Goal: Task Accomplishment & Management: Use online tool/utility

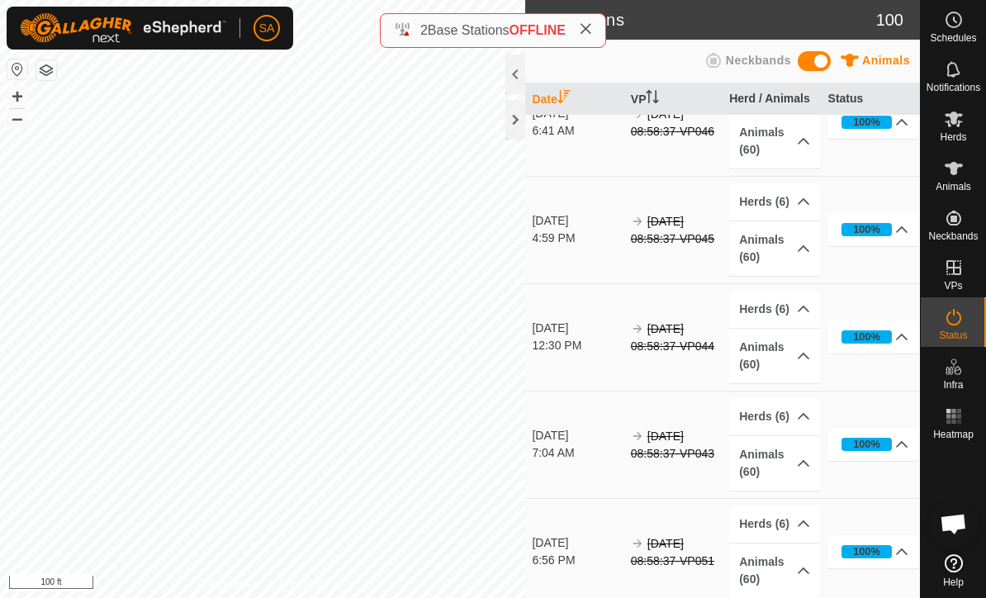
click at [513, 120] on div at bounding box center [515, 120] width 20 height 40
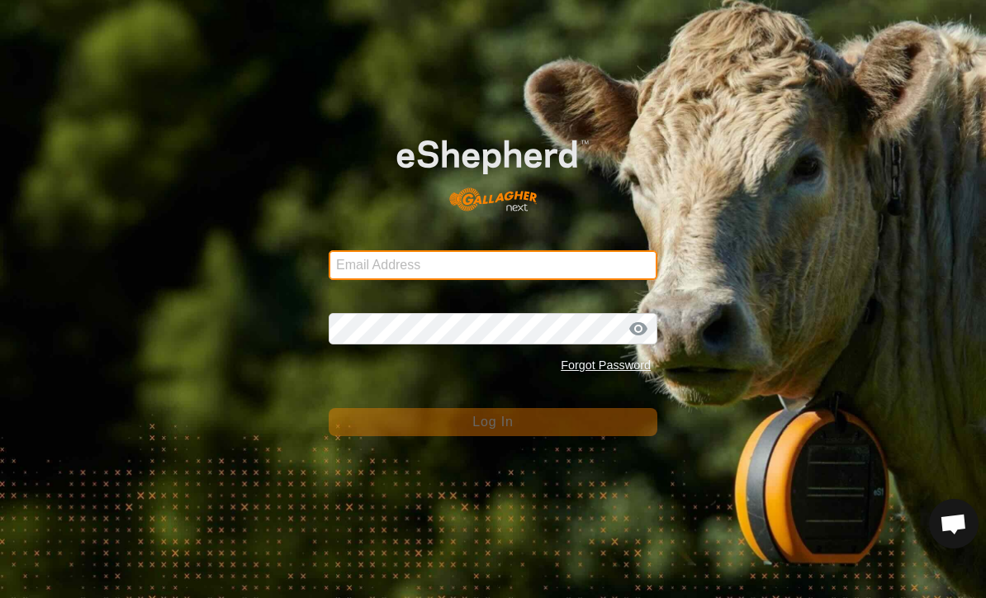
click at [422, 263] on input "Email Address" at bounding box center [493, 265] width 329 height 30
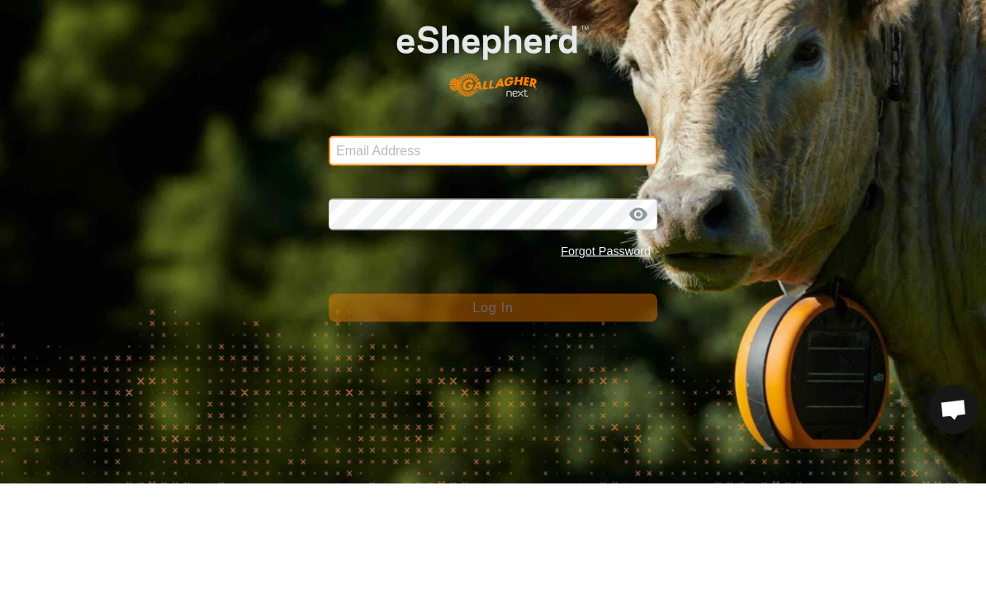
type input "[EMAIL_ADDRESS][DOMAIN_NAME]"
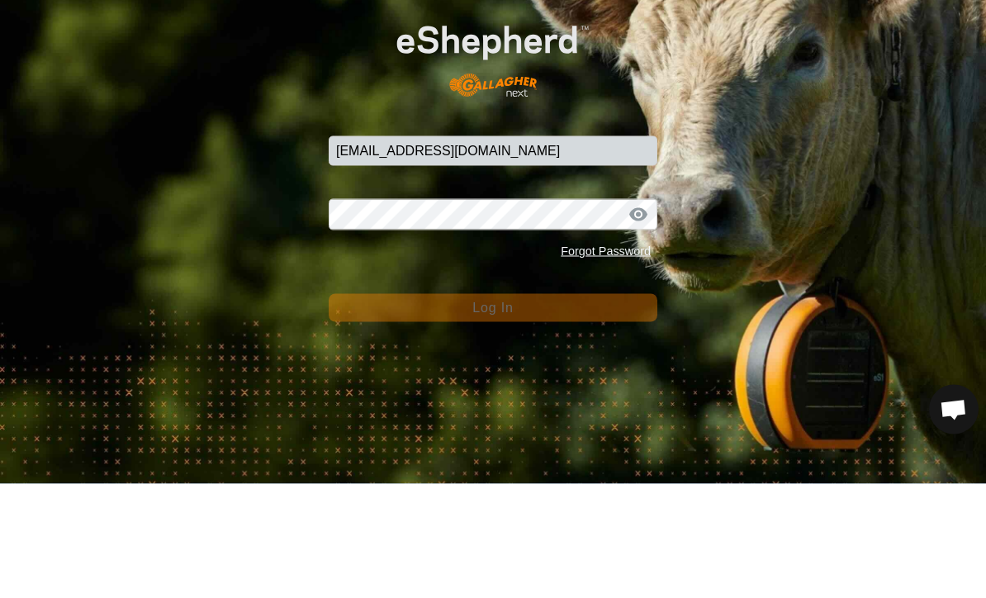
click at [492, 408] on button "Log In" at bounding box center [493, 422] width 329 height 28
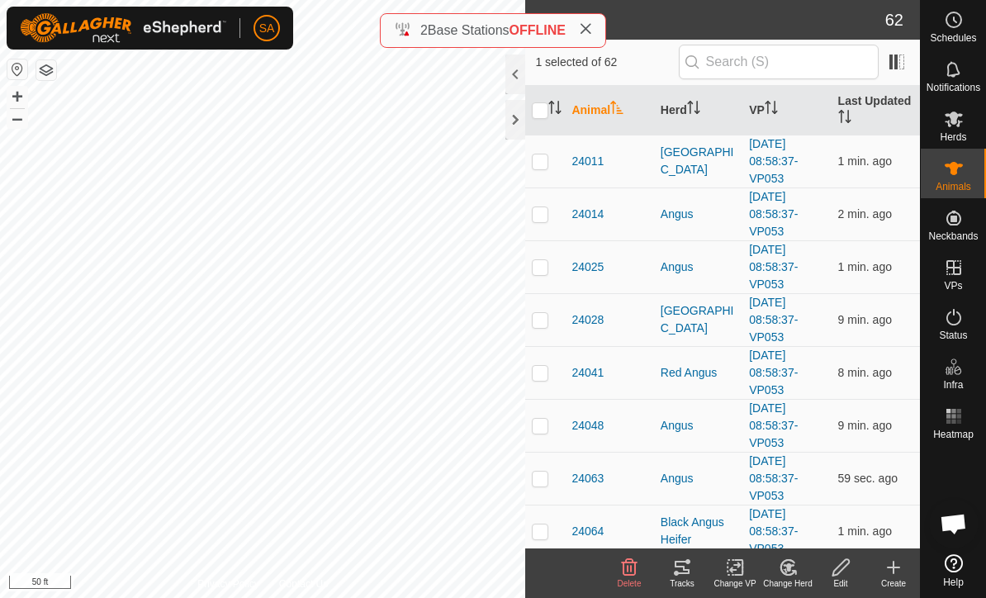
checkbox input "false"
click at [685, 572] on icon at bounding box center [682, 567] width 15 height 13
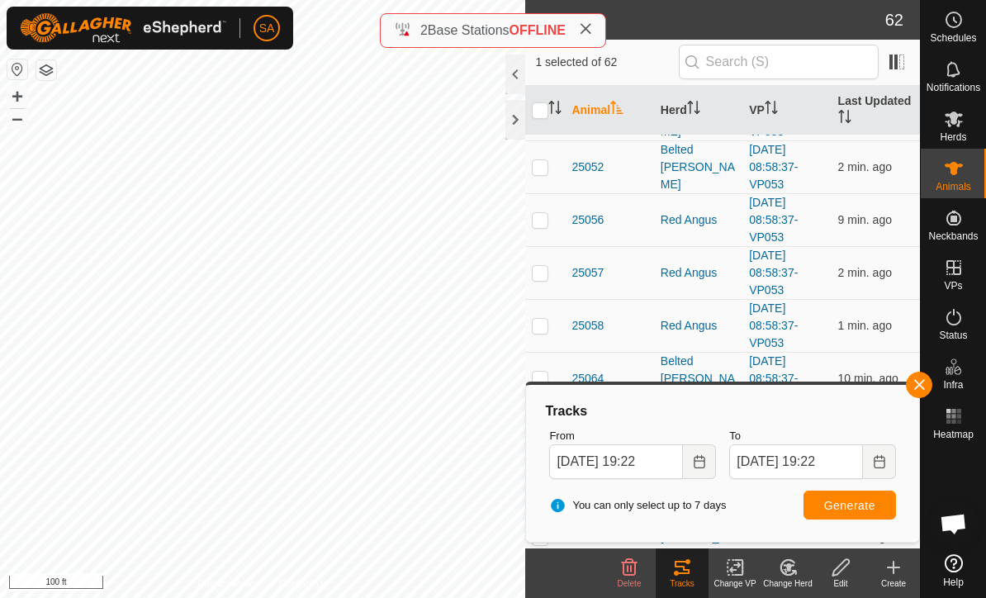
scroll to position [2432, 0]
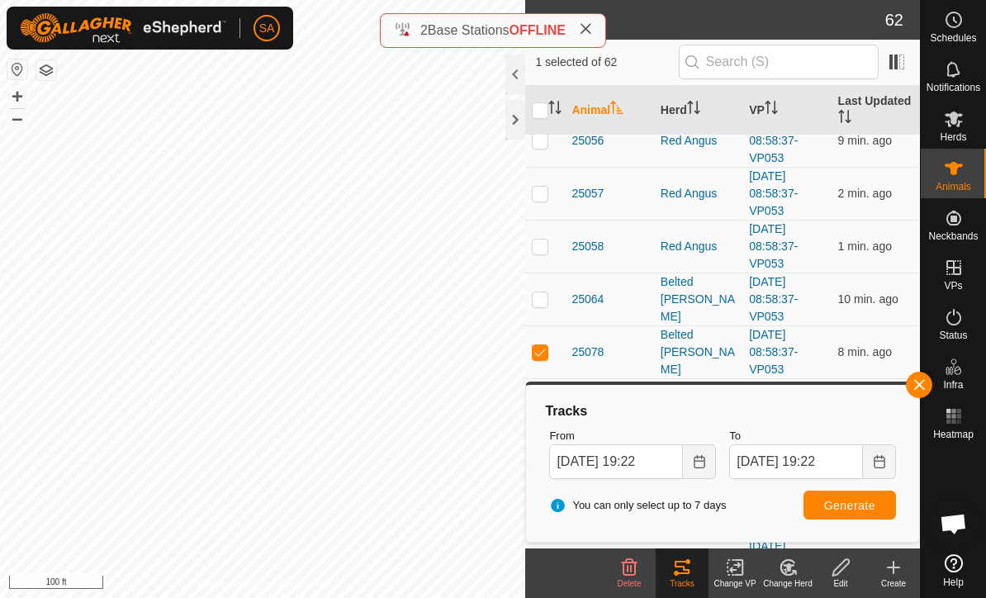
click at [537, 341] on td at bounding box center [545, 351] width 40 height 53
checkbox input "false"
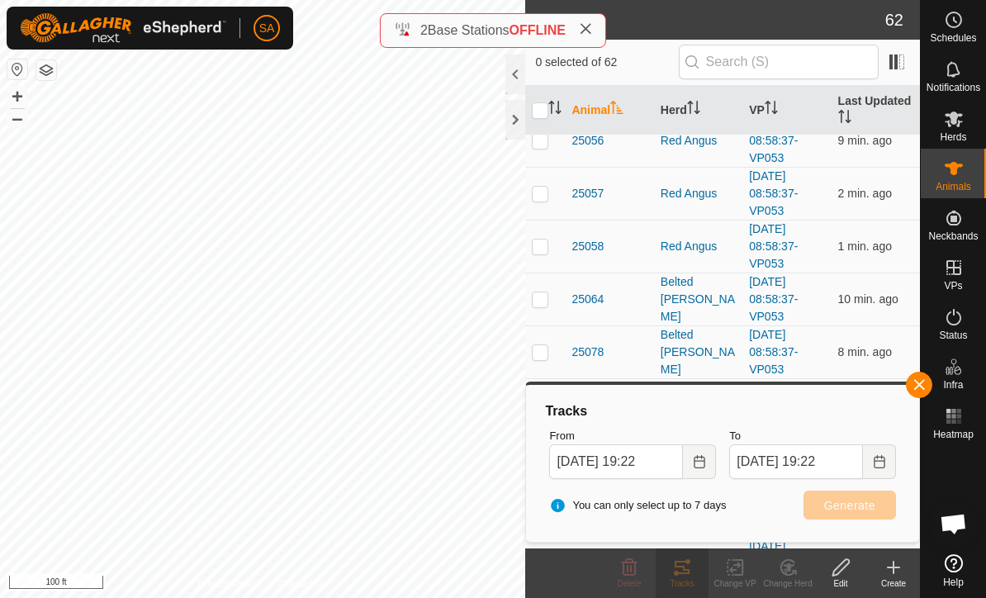
click at [530, 292] on td at bounding box center [545, 299] width 40 height 53
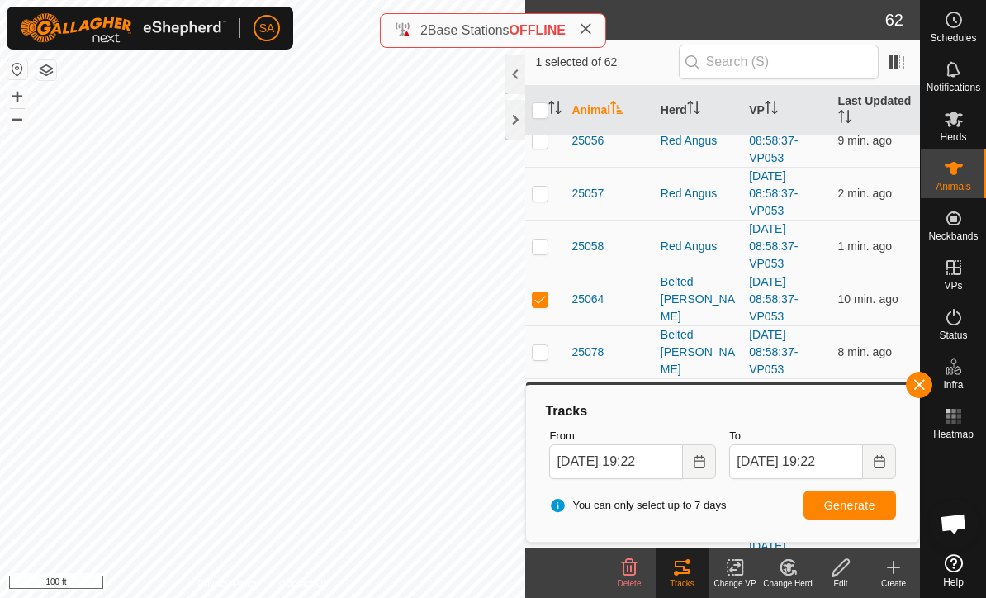
click at [843, 519] on button "Generate" at bounding box center [850, 505] width 92 height 29
click at [541, 297] on p-checkbox at bounding box center [540, 298] width 17 height 13
checkbox input "false"
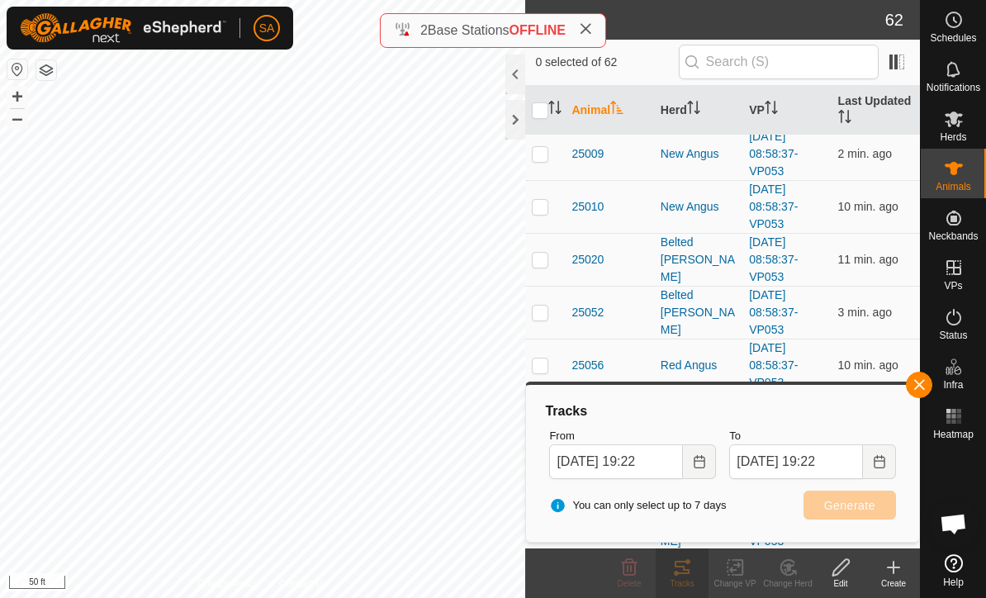
scroll to position [2182, 0]
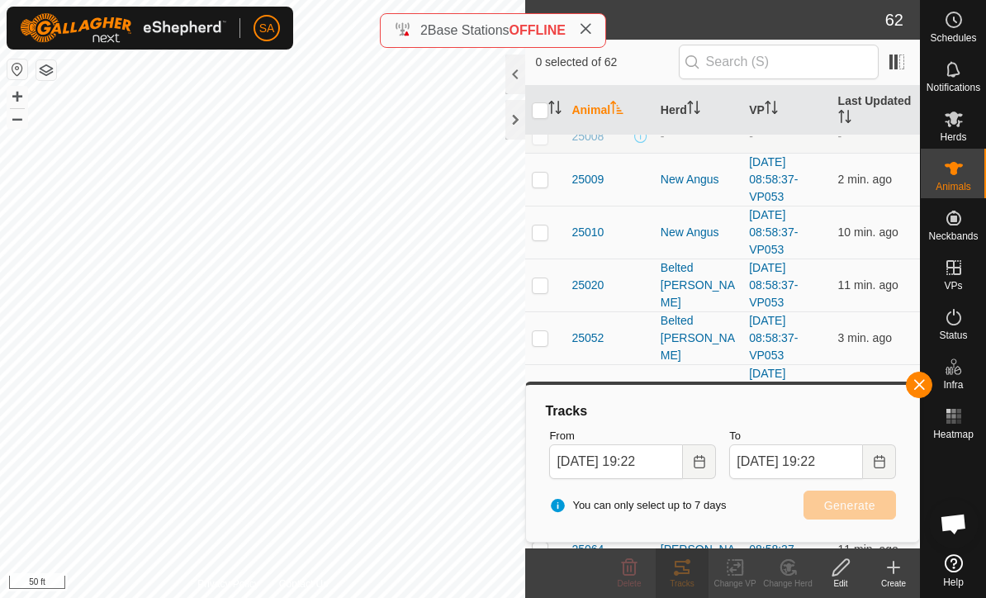
click at [541, 292] on td at bounding box center [545, 284] width 40 height 53
checkbox input "true"
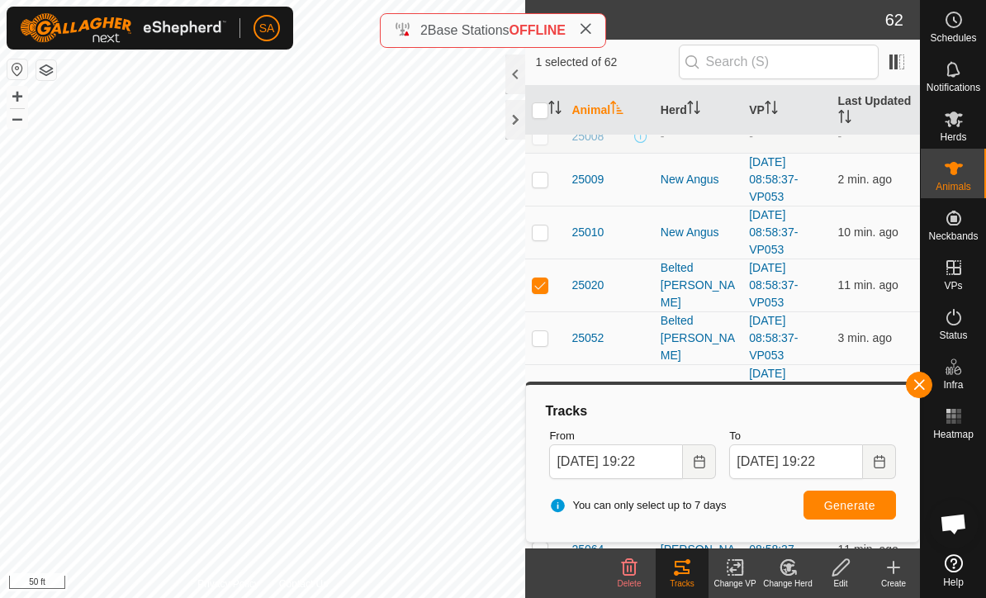
click at [531, 238] on td at bounding box center [545, 232] width 40 height 53
checkbox input "true"
click at [535, 186] on p-checkbox at bounding box center [540, 179] width 17 height 13
checkbox input "true"
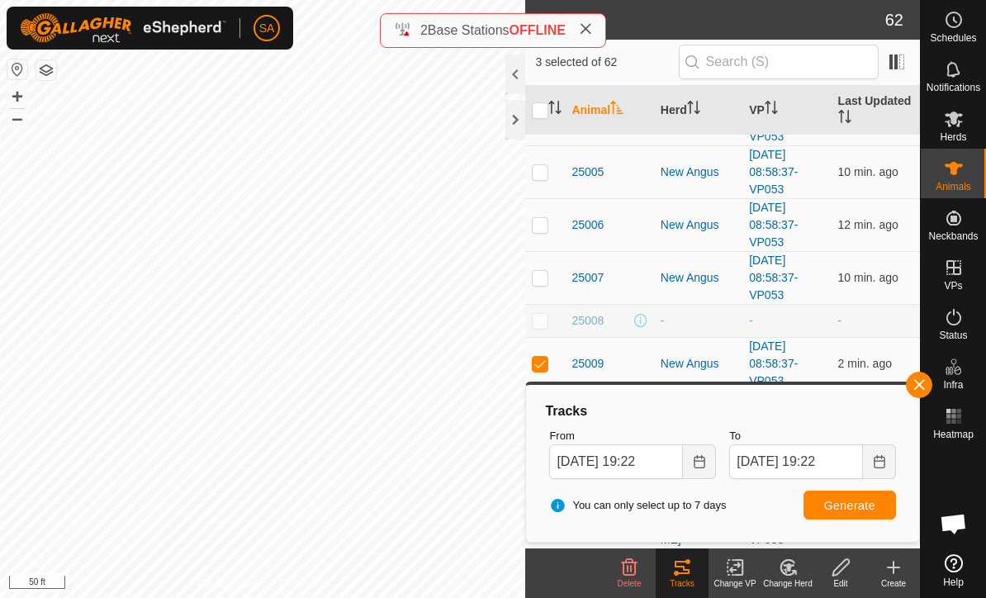
scroll to position [1996, 0]
click at [537, 279] on p-checkbox at bounding box center [540, 279] width 17 height 13
checkbox input "true"
click at [532, 240] on td at bounding box center [545, 226] width 40 height 53
checkbox input "true"
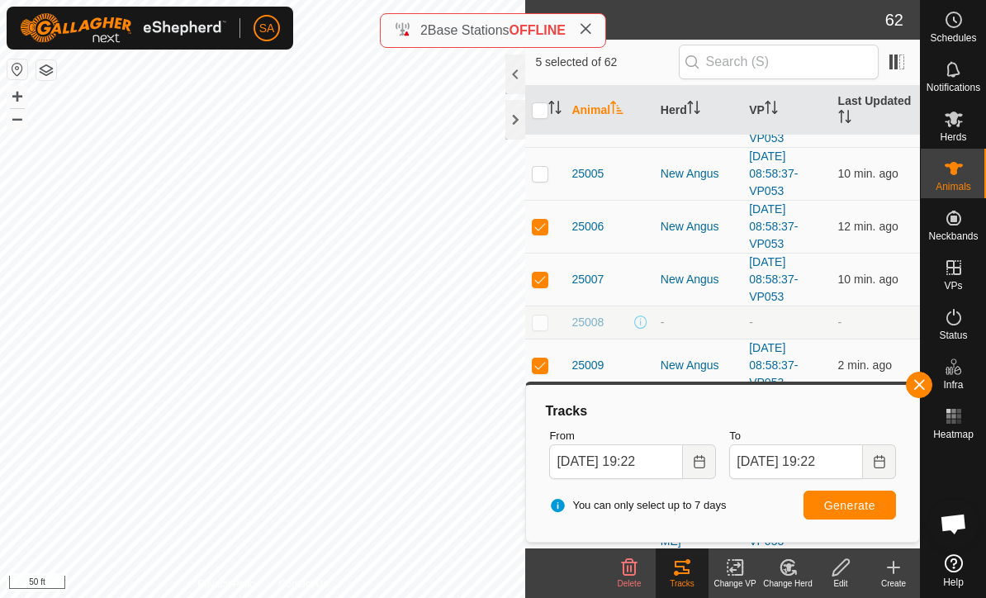
click at [529, 174] on td at bounding box center [545, 173] width 40 height 53
checkbox input "true"
click at [842, 499] on span "Generate" at bounding box center [849, 505] width 51 height 13
click at [531, 216] on td at bounding box center [545, 226] width 40 height 53
checkbox input "false"
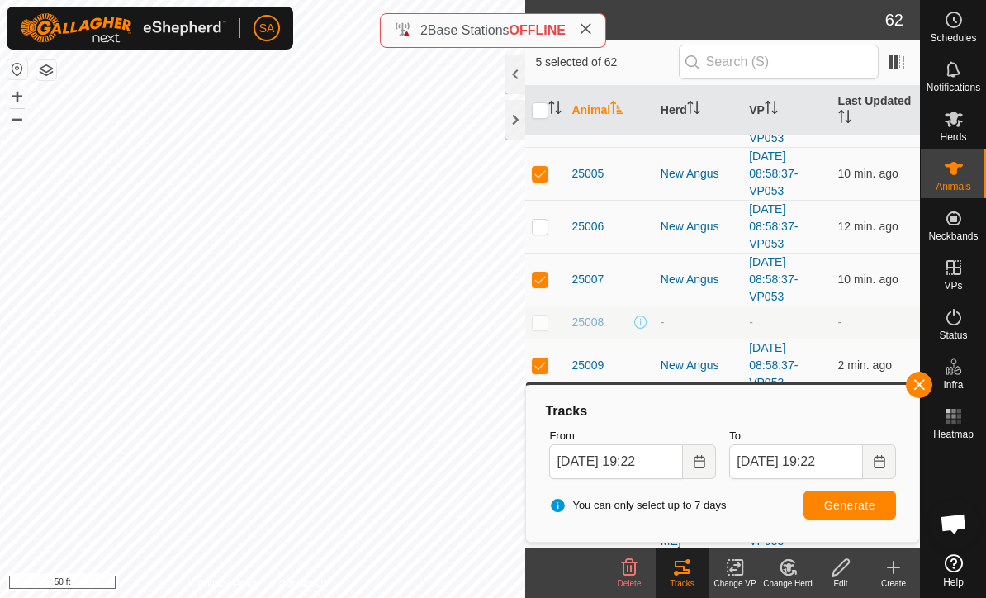
click at [530, 162] on td at bounding box center [545, 173] width 40 height 53
checkbox input "false"
click at [533, 277] on p-checkbox at bounding box center [540, 279] width 17 height 13
checkbox input "false"
click at [533, 362] on p-checkbox at bounding box center [540, 364] width 17 height 13
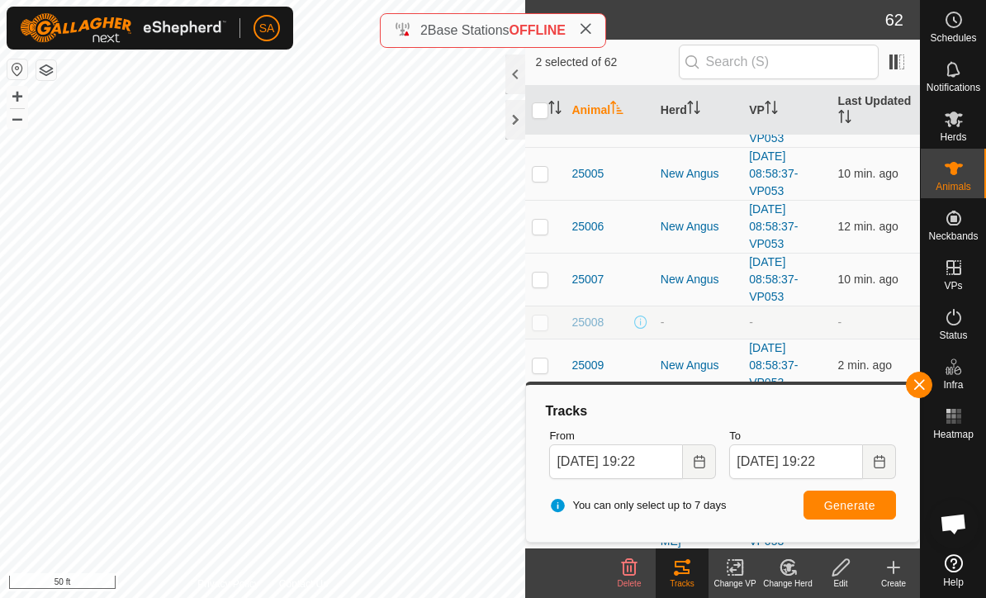
checkbox input "false"
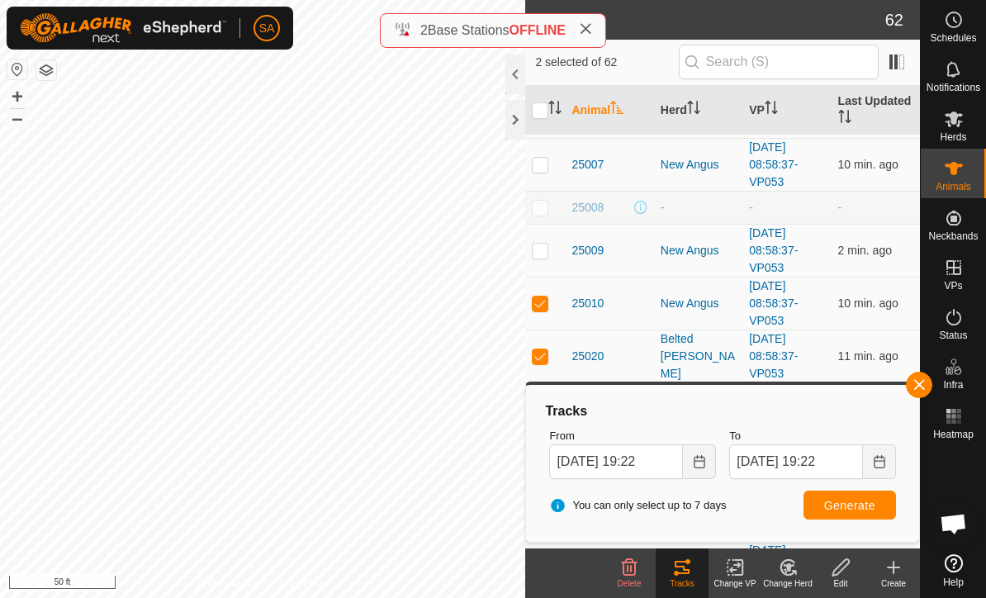
scroll to position [2120, 0]
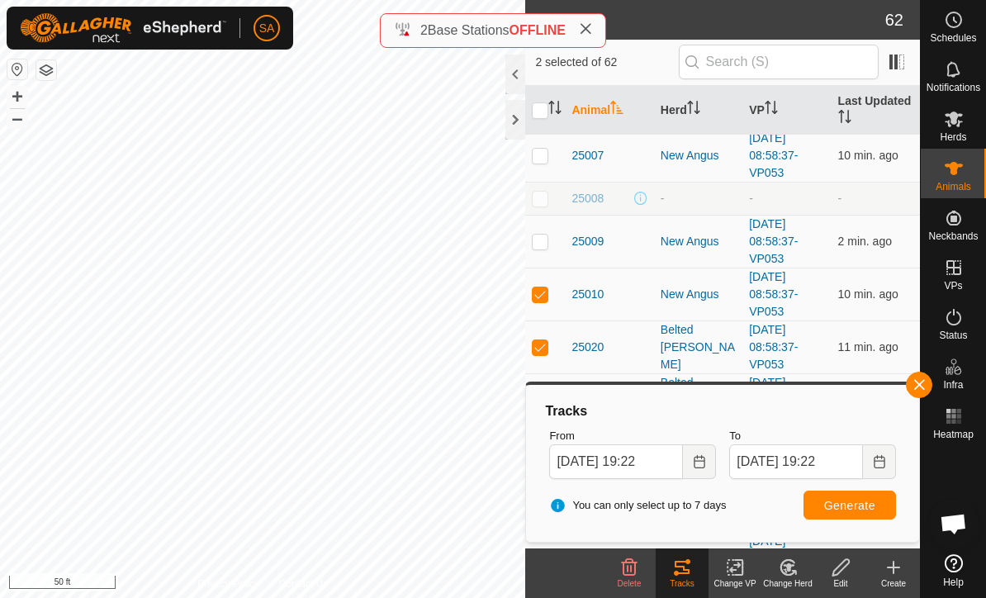
click at [529, 292] on td at bounding box center [545, 294] width 40 height 53
checkbox input "false"
click at [536, 341] on p-checkbox at bounding box center [540, 346] width 17 height 13
checkbox input "false"
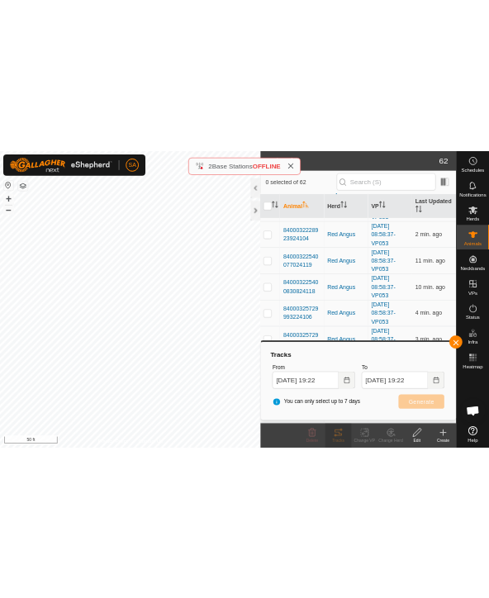
scroll to position [2827, 0]
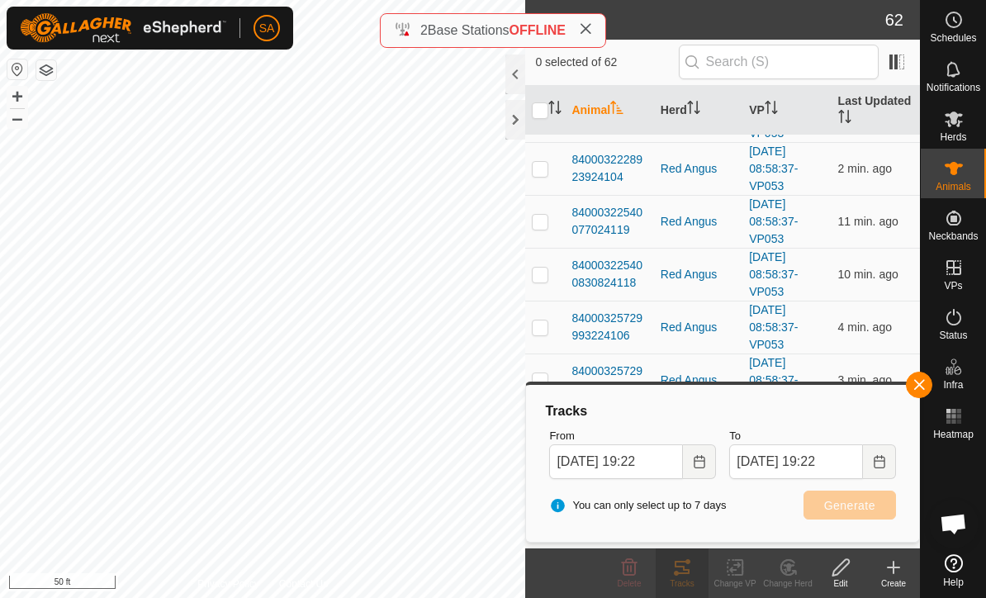
click at [913, 387] on span "button" at bounding box center [919, 384] width 13 height 13
